Goal: Complete application form

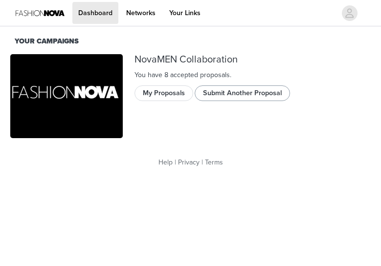
click at [258, 95] on button "Submit Another Proposal" at bounding box center [241, 94] width 95 height 16
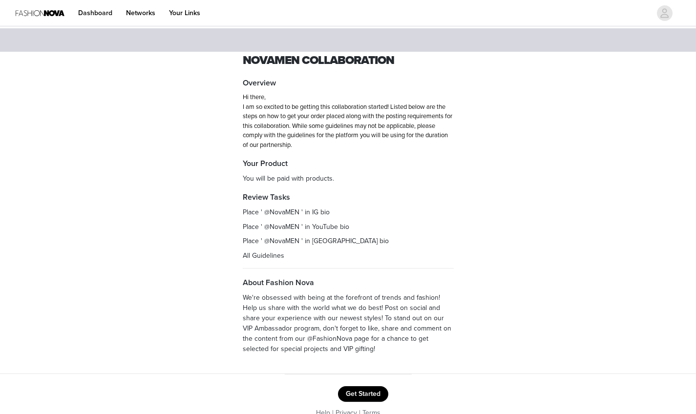
click at [365, 266] on button "Get Started" at bounding box center [363, 394] width 50 height 16
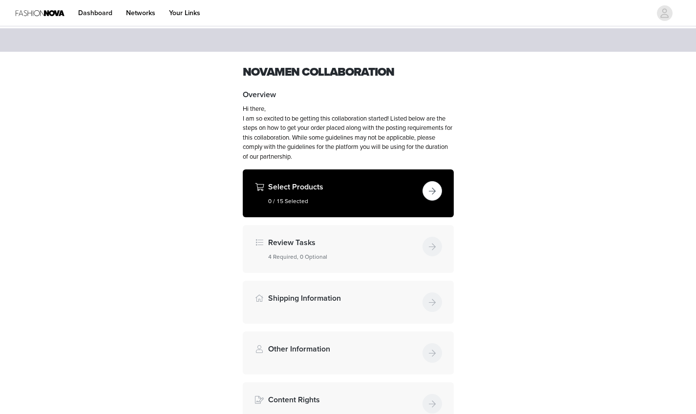
click at [341, 193] on div "Select Products 0 / 15 Selected" at bounding box center [343, 193] width 150 height 24
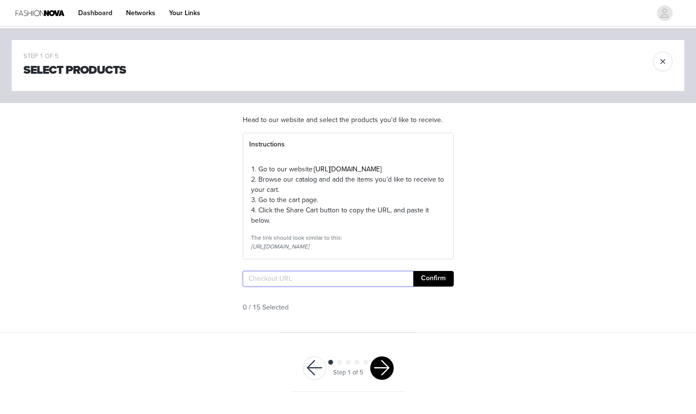
click at [311, 266] on input "text" at bounding box center [328, 279] width 171 height 16
paste input "[URL][DOMAIN_NAME]"
type input "[URL][DOMAIN_NAME]"
click at [380, 266] on button "Confirm" at bounding box center [433, 279] width 41 height 16
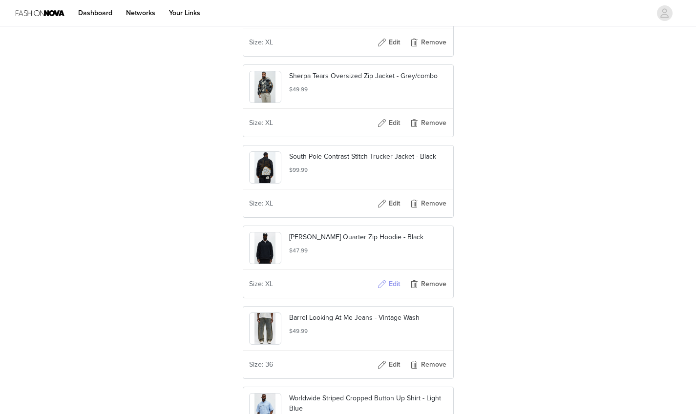
scroll to position [1220, 0]
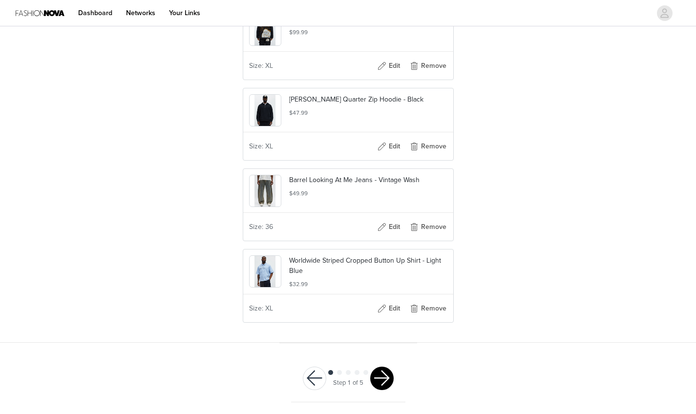
click at [380, 266] on button "button" at bounding box center [381, 378] width 23 height 23
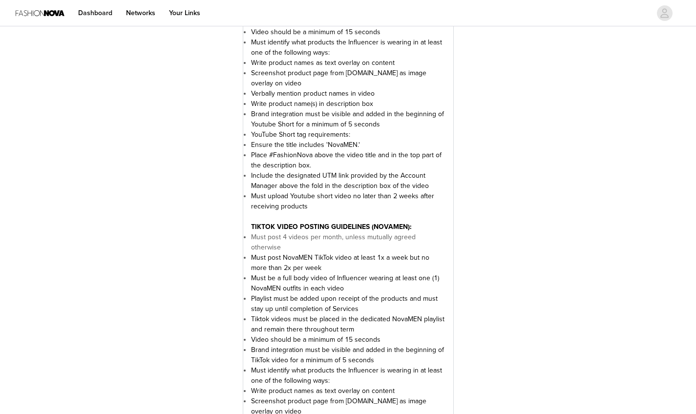
scroll to position [1627, 0]
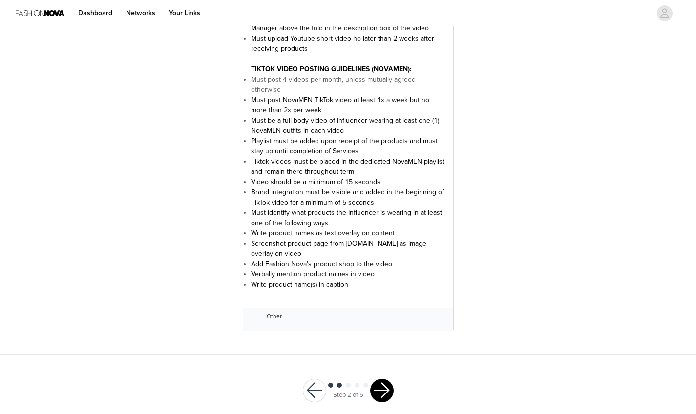
click at [380, 266] on button "button" at bounding box center [381, 390] width 23 height 23
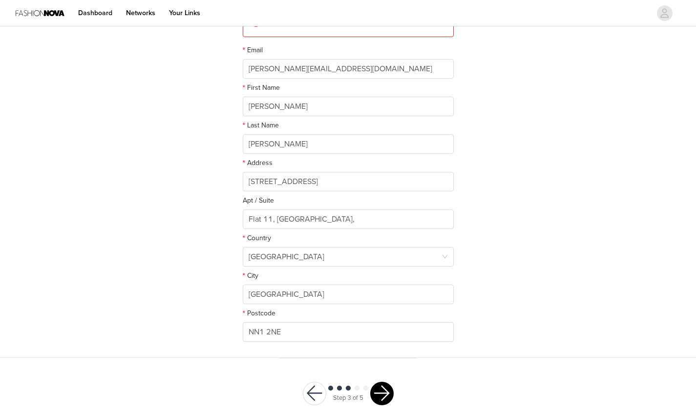
scroll to position [153, 0]
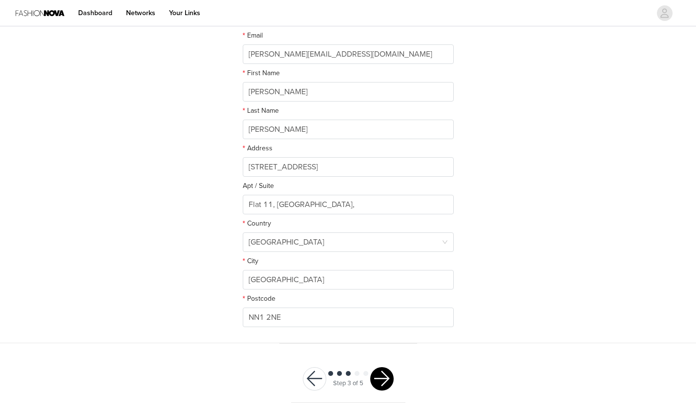
click at [380, 266] on button "button" at bounding box center [381, 378] width 23 height 23
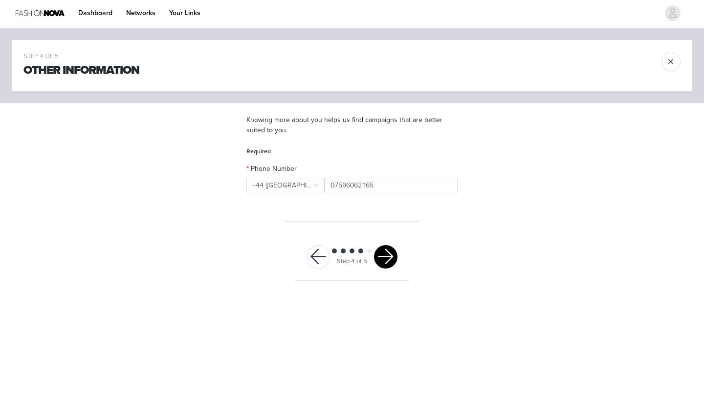
click at [380, 258] on button "button" at bounding box center [385, 256] width 23 height 23
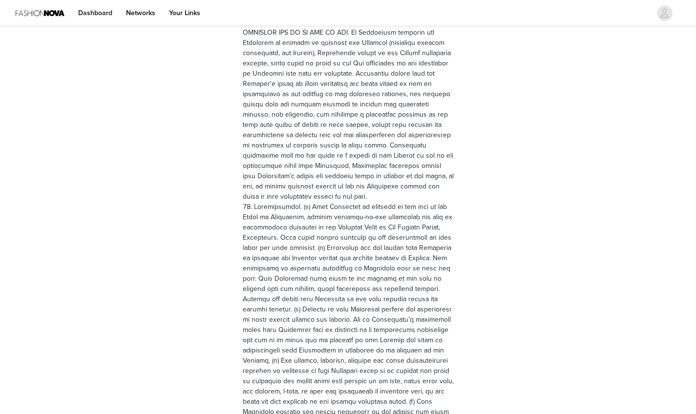
scroll to position [2619, 0]
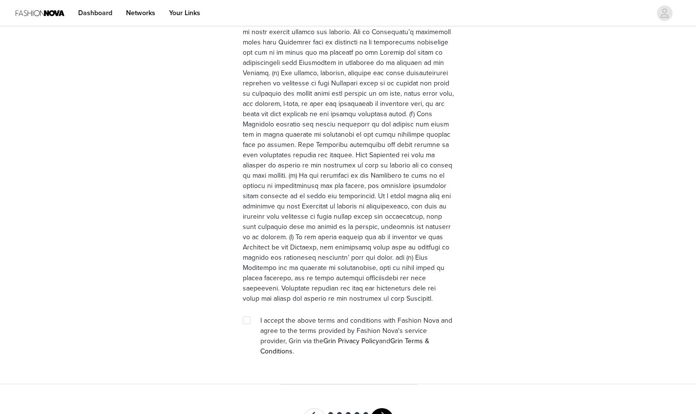
click at [260, 266] on span "I accept the above terms and conditions with Fashion Nova and agree to the term…" at bounding box center [356, 336] width 192 height 39
click at [281, 266] on span "I accept the above terms and conditions with Fashion Nova and agree to the term…" at bounding box center [356, 336] width 192 height 39
click at [250, 266] on span at bounding box center [247, 321] width 8 height 8
click at [250, 266] on input "checkbox" at bounding box center [246, 320] width 7 height 7
checkbox input "true"
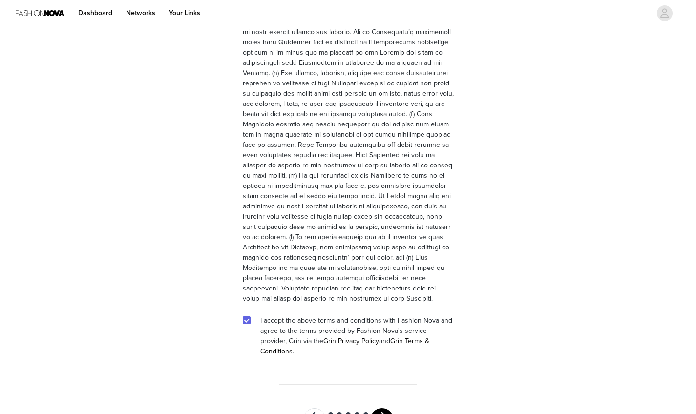
click at [380, 266] on button "button" at bounding box center [381, 419] width 23 height 23
